Goal: Use online tool/utility: Utilize a website feature to perform a specific function

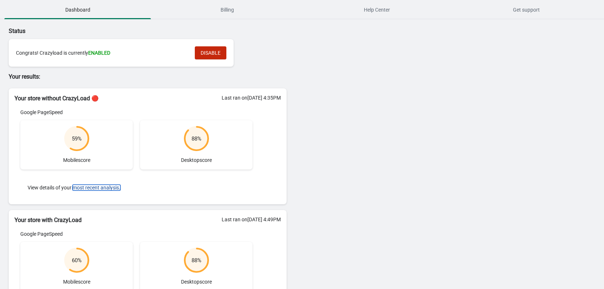
click at [98, 189] on button "most recent analysis." at bounding box center [97, 188] width 48 height 6
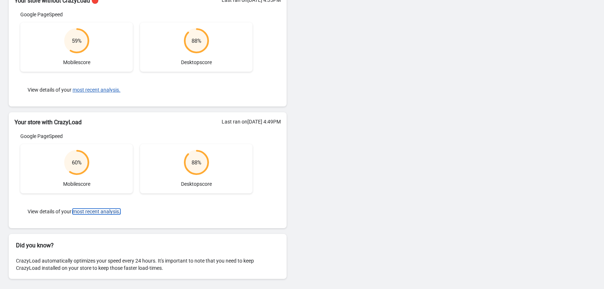
click at [92, 213] on button "most recent analysis." at bounding box center [97, 212] width 48 height 6
click at [91, 210] on button "most recent analysis." at bounding box center [97, 212] width 48 height 6
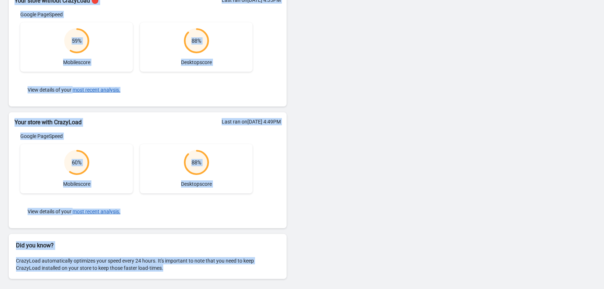
scroll to position [0, 0]
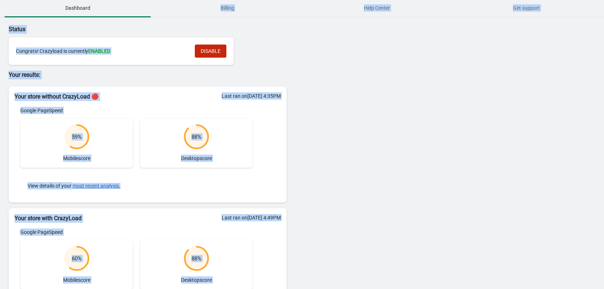
drag, startPoint x: 91, startPoint y: 210, endPoint x: 162, endPoint y: 50, distance: 175.6
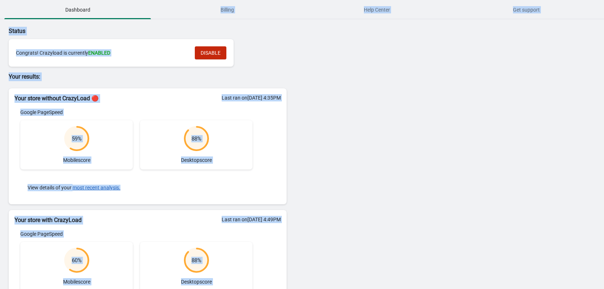
click at [103, 239] on div "Google PageSpeed 60 % Mobile score 88 % Desktop score View details of your most…" at bounding box center [137, 276] width 244 height 90
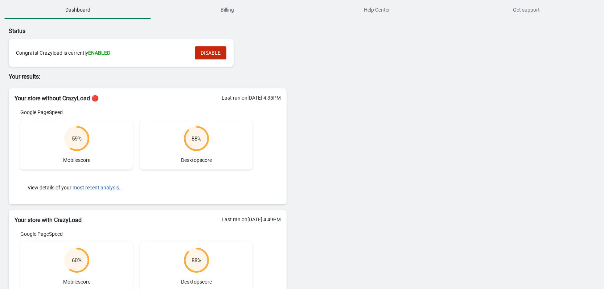
scroll to position [98, 0]
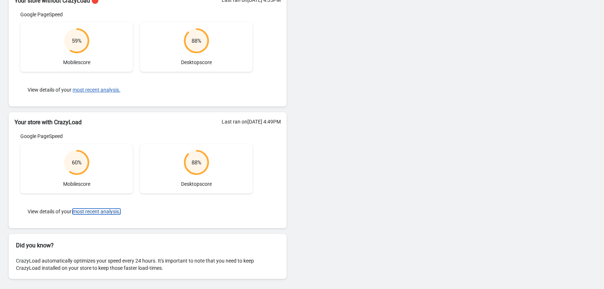
click at [84, 214] on button "most recent analysis." at bounding box center [97, 212] width 48 height 6
click at [84, 212] on button "most recent analysis." at bounding box center [97, 212] width 48 height 6
click at [85, 212] on button "most recent analysis." at bounding box center [97, 212] width 48 height 6
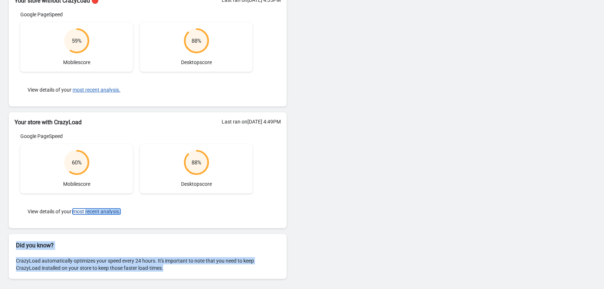
click at [90, 210] on button "most recent analysis." at bounding box center [97, 212] width 48 height 6
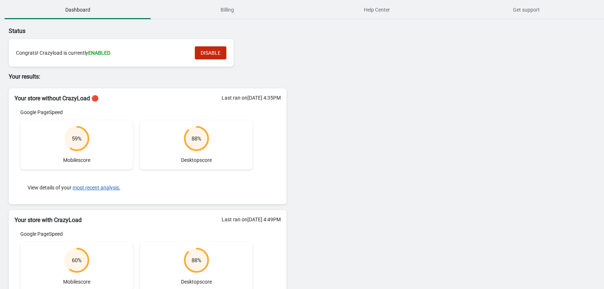
drag, startPoint x: 338, startPoint y: 119, endPoint x: 319, endPoint y: 115, distance: 19.2
click at [338, 119] on div "Status Congrats! Crazyload is currently ENABLED DISABLE Your results: Your stor…" at bounding box center [302, 203] width 604 height 368
click at [218, 56] on span "DISABLE" at bounding box center [211, 53] width 20 height 6
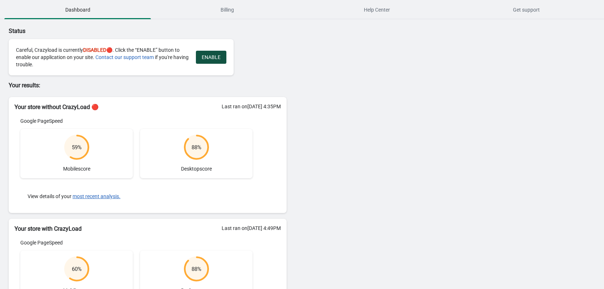
click at [209, 59] on span "ENABLE" at bounding box center [211, 57] width 19 height 6
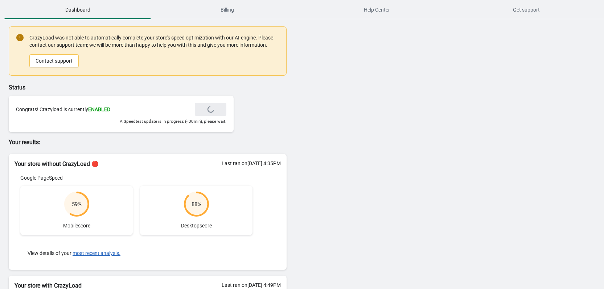
drag, startPoint x: 209, startPoint y: 59, endPoint x: 168, endPoint y: 90, distance: 51.0
click at [168, 90] on p "Status" at bounding box center [148, 87] width 278 height 9
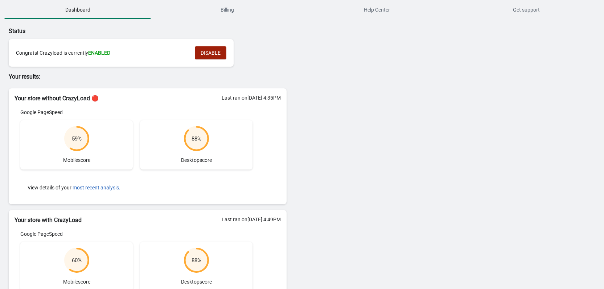
click at [220, 54] on span "DISABLE" at bounding box center [211, 53] width 20 height 6
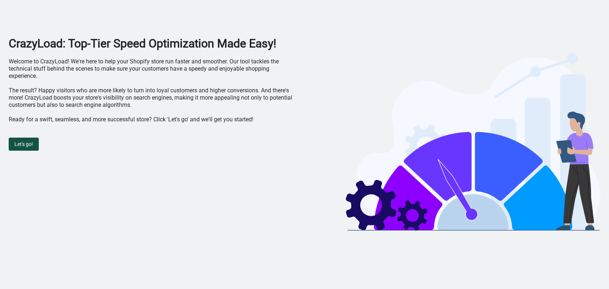
click at [26, 144] on span "Let's go!" at bounding box center [24, 144] width 18 height 6
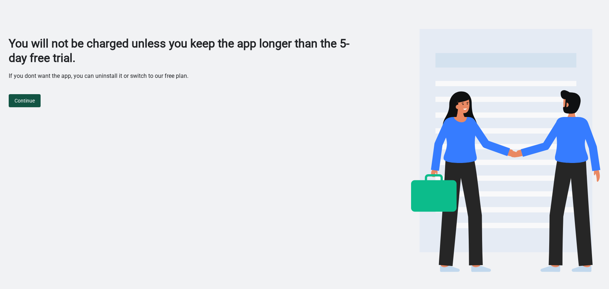
click at [33, 98] on span "Continue" at bounding box center [25, 101] width 20 height 6
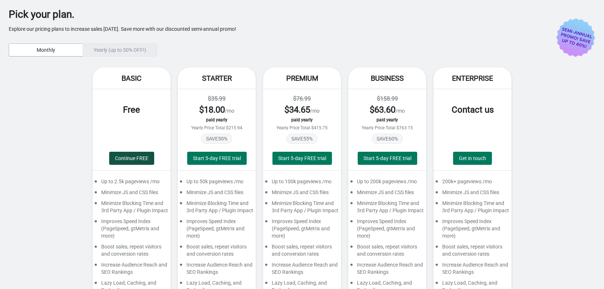
click at [129, 161] on span "Continue FREE" at bounding box center [131, 159] width 33 height 6
